Goal: Entertainment & Leisure: Consume media (video, audio)

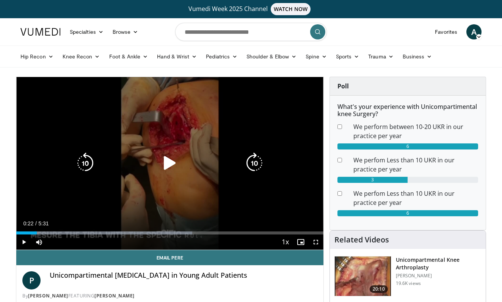
click at [169, 163] on icon "Video Player" at bounding box center [169, 162] width 21 height 21
click at [171, 161] on icon "Video Player" at bounding box center [169, 162] width 21 height 21
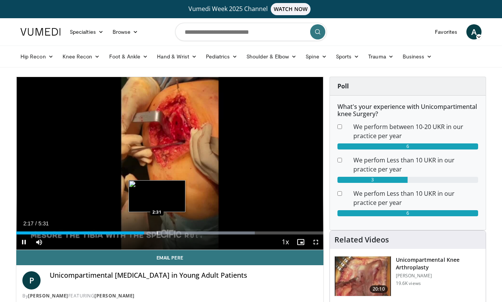
click at [157, 233] on div "Progress Bar" at bounding box center [157, 232] width 1 height 3
click at [166, 233] on div "Progress Bar" at bounding box center [166, 232] width 1 height 3
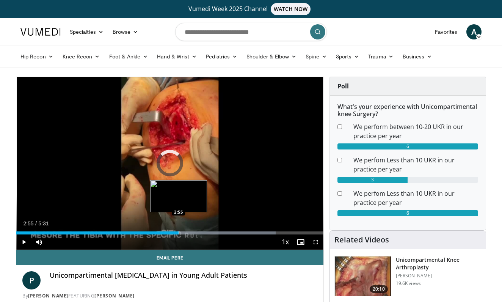
click at [178, 231] on div "Progress Bar" at bounding box center [178, 232] width 1 height 3
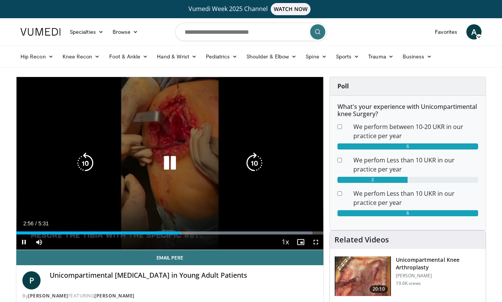
click at [173, 165] on icon "Video Player" at bounding box center [169, 162] width 21 height 21
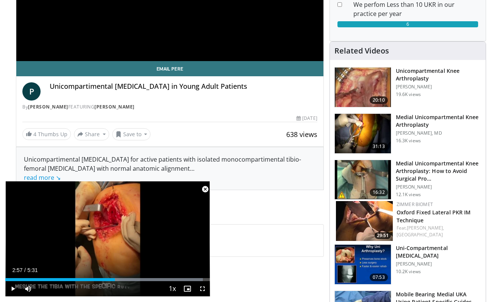
scroll to position [190, 0]
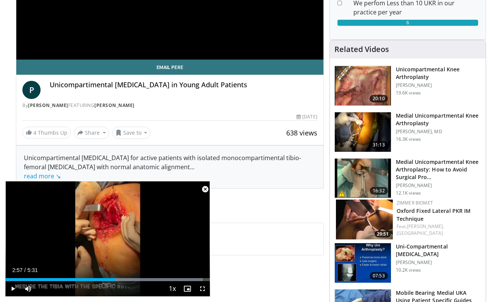
click at [362, 128] on img at bounding box center [363, 131] width 56 height 39
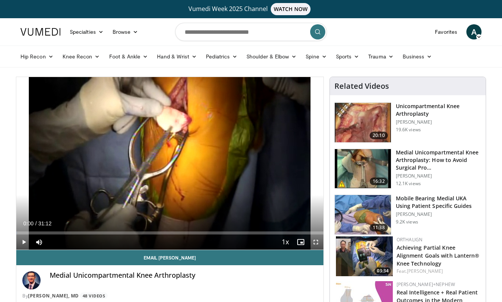
click at [22, 243] on span "Video Player" at bounding box center [23, 241] width 15 height 15
click at [47, 234] on div "Current Time 0:09 / Duration 31:12 Pause Skip Backward Skip Forward Mute Loaded…" at bounding box center [169, 241] width 307 height 15
click at [59, 230] on div "Loaded : 2.67% 00:10 04:21" at bounding box center [169, 230] width 307 height 7
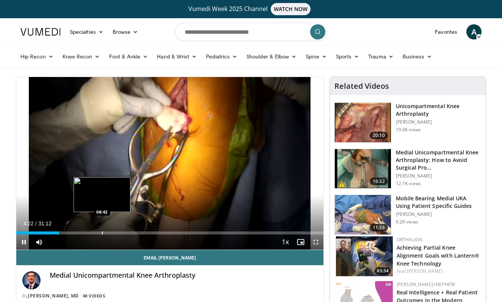
click at [102, 233] on div "Progress Bar" at bounding box center [102, 232] width 1 height 3
click at [113, 233] on div "Progress Bar" at bounding box center [113, 232] width 1 height 3
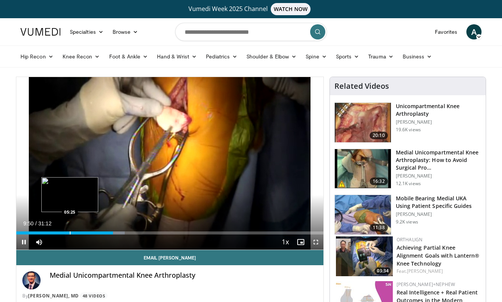
click at [70, 233] on div "Progress Bar" at bounding box center [70, 232] width 1 height 3
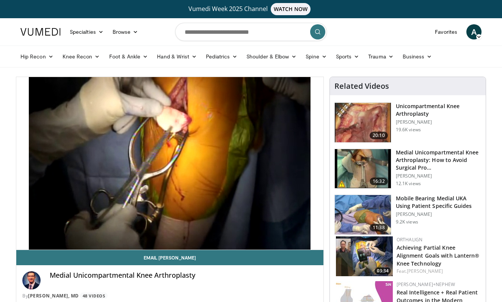
click at [50, 233] on div "10 seconds Tap to unmute" at bounding box center [169, 163] width 307 height 172
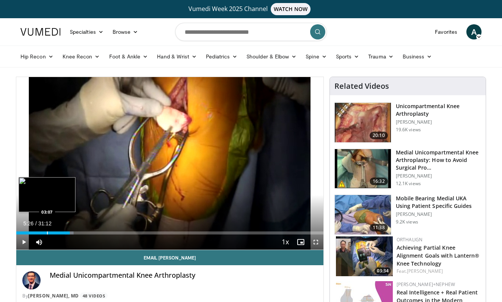
click at [47, 232] on div "Progress Bar" at bounding box center [47, 232] width 1 height 3
click at [25, 241] on span "Video Player" at bounding box center [23, 241] width 15 height 15
click at [34, 233] on div "Progress Bar" at bounding box center [34, 232] width 1 height 3
click at [25, 232] on div "Progress Bar" at bounding box center [25, 232] width 1 height 3
click at [19, 232] on div "Progress Bar" at bounding box center [19, 232] width 1 height 3
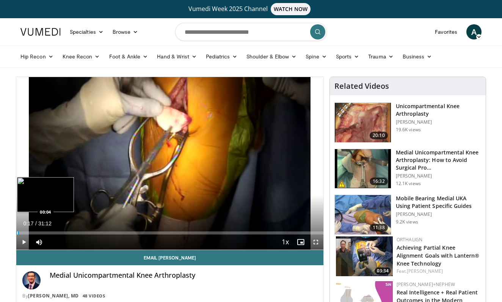
click at [17, 233] on div "Progress Bar" at bounding box center [17, 232] width 1 height 3
click at [314, 240] on span "Video Player" at bounding box center [315, 241] width 15 height 15
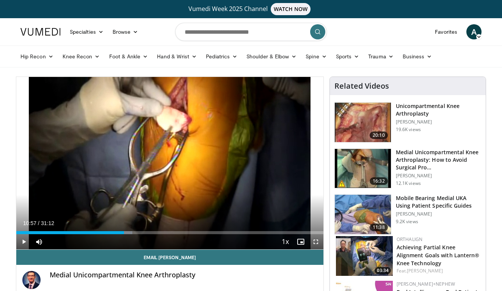
click at [315, 243] on span "Video Player" at bounding box center [315, 241] width 15 height 15
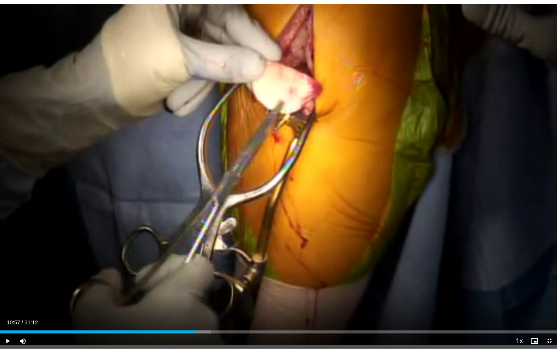
click at [5, 301] on span "Video Player" at bounding box center [7, 340] width 15 height 15
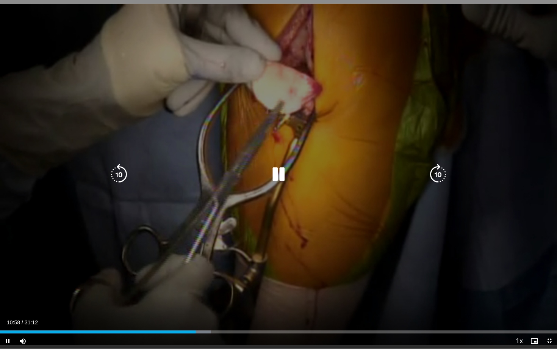
click at [476, 108] on div "20 seconds Tap to unmute" at bounding box center [278, 174] width 557 height 348
click at [275, 173] on icon "Video Player" at bounding box center [278, 174] width 21 height 21
click at [278, 176] on icon "Video Player" at bounding box center [278, 174] width 21 height 21
click at [277, 169] on icon "Video Player" at bounding box center [278, 174] width 21 height 21
